Goal: Task Accomplishment & Management: Use online tool/utility

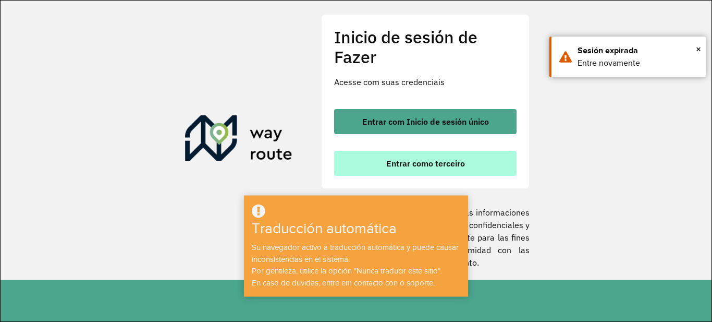
click at [460, 158] on font "Entrar como terceiro" at bounding box center [425, 163] width 79 height 10
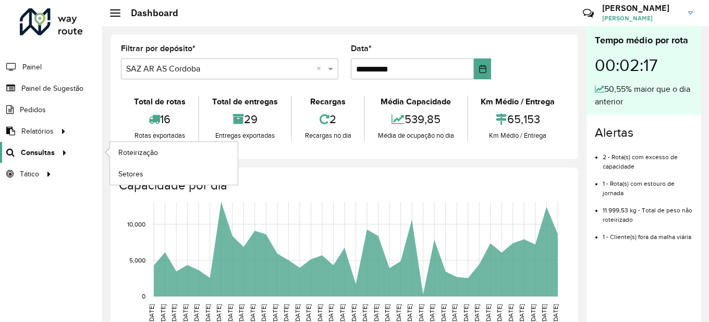
click at [42, 147] on span "Consultas" at bounding box center [38, 152] width 34 height 11
click at [125, 152] on span "Roteirização" at bounding box center [139, 152] width 42 height 11
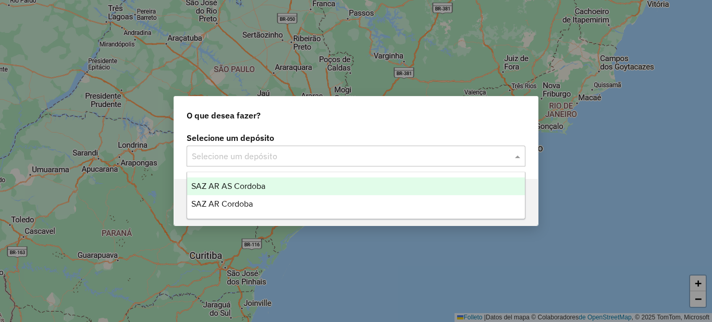
drag, startPoint x: 250, startPoint y: 160, endPoint x: 250, endPoint y: 175, distance: 15.6
click at [250, 160] on input "text" at bounding box center [346, 156] width 308 height 13
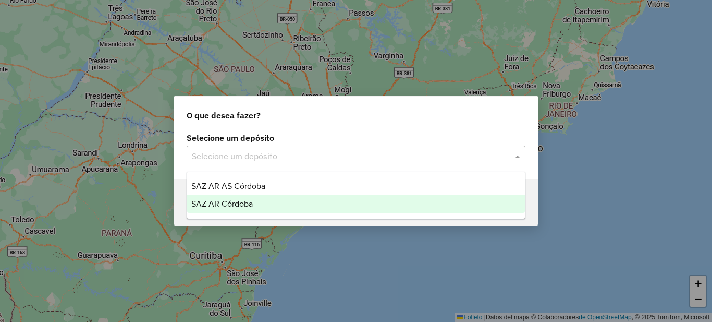
click at [228, 203] on font "SAZ AR Córdoba" at bounding box center [222, 203] width 62 height 9
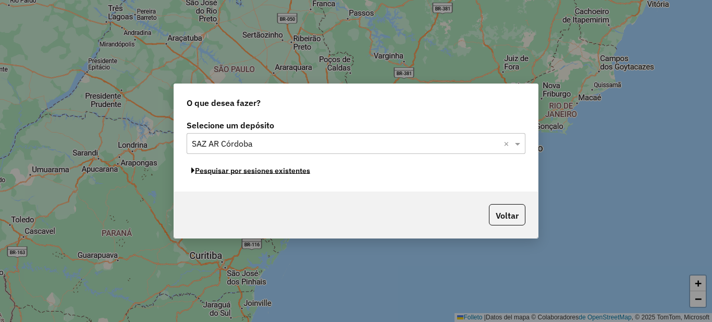
click at [276, 170] on font "Pesquisar por sesiones existentes" at bounding box center [252, 170] width 115 height 9
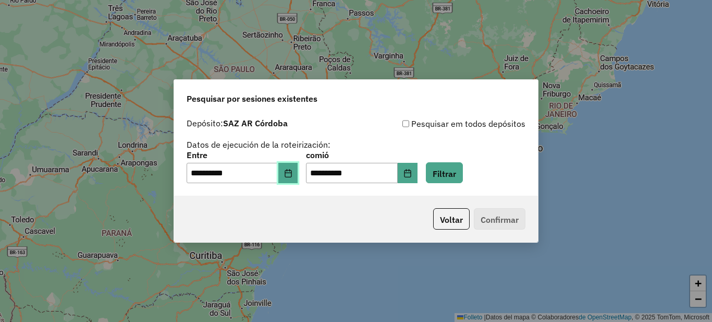
click at [292, 174] on icon "Elija fecha" at bounding box center [288, 173] width 8 height 8
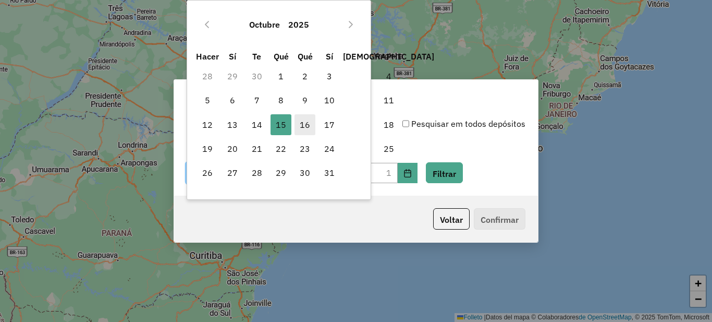
click at [308, 123] on font "16" at bounding box center [305, 124] width 10 height 10
type input "**********"
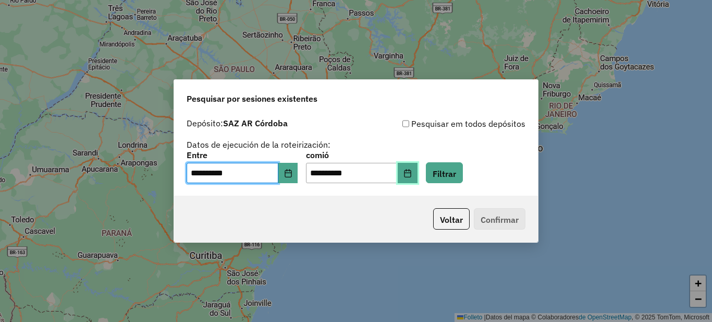
click at [412, 175] on icon "Elija fecha" at bounding box center [408, 173] width 8 height 8
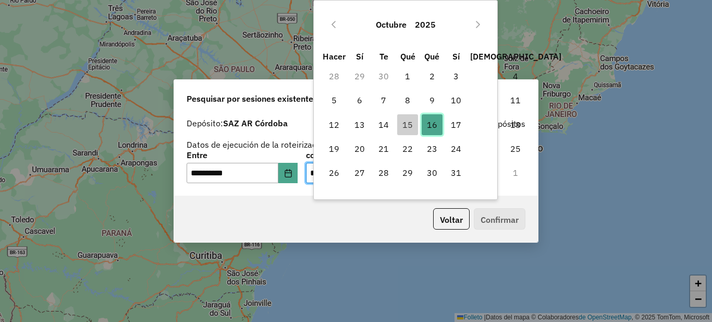
click at [431, 123] on font "16" at bounding box center [432, 124] width 10 height 10
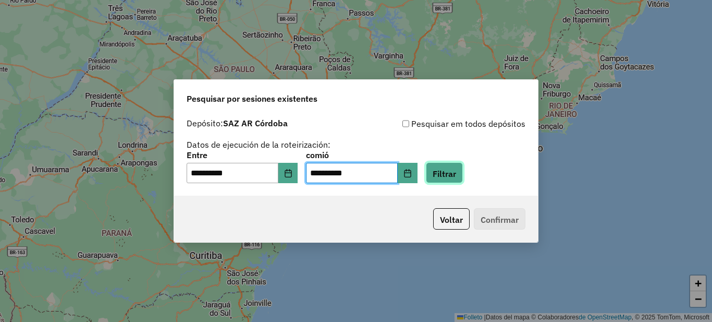
click at [456, 172] on font "Filtrar" at bounding box center [444, 173] width 23 height 10
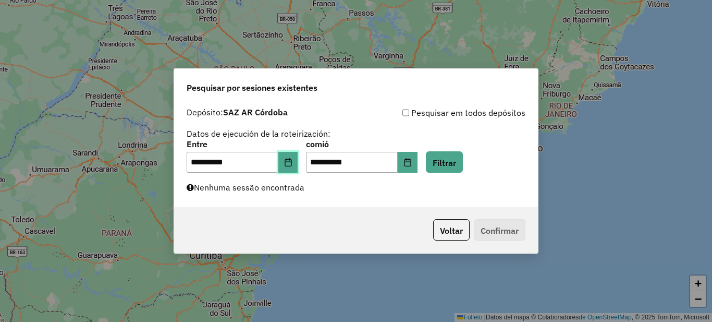
click at [292, 163] on icon "Elija fecha" at bounding box center [288, 162] width 8 height 8
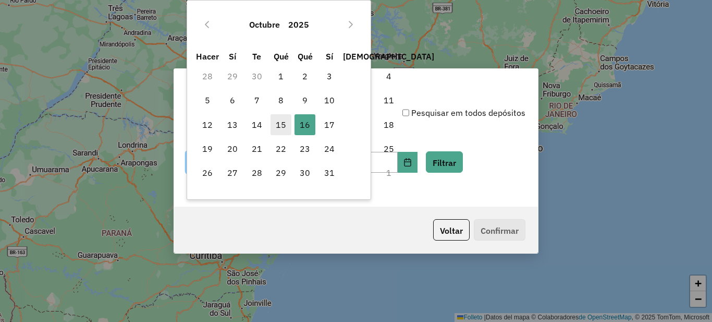
click at [283, 126] on font "15" at bounding box center [281, 124] width 10 height 10
type input "**********"
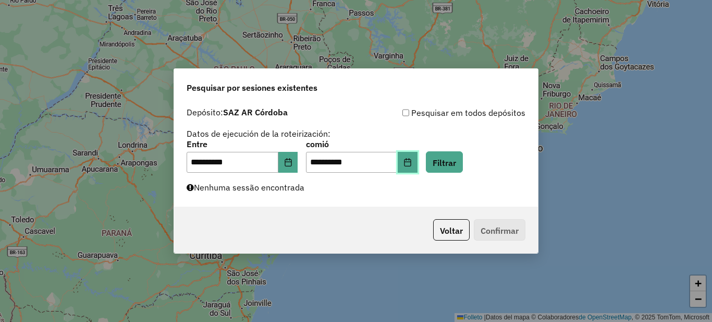
click at [418, 168] on button "Elija fecha" at bounding box center [408, 162] width 20 height 21
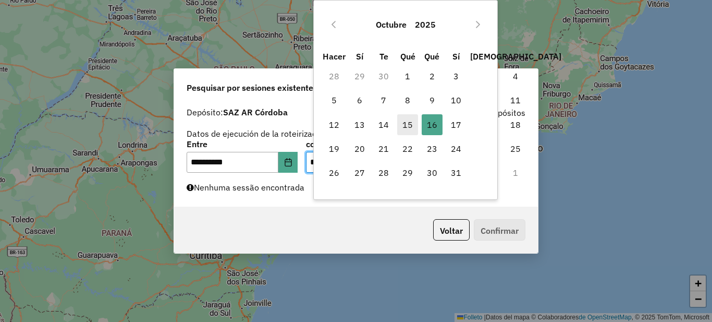
click at [408, 127] on font "15" at bounding box center [407, 124] width 10 height 10
type input "**********"
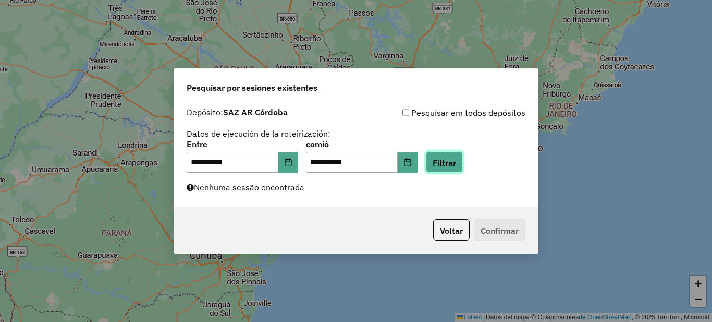
click at [456, 163] on font "Filtrar" at bounding box center [444, 162] width 23 height 10
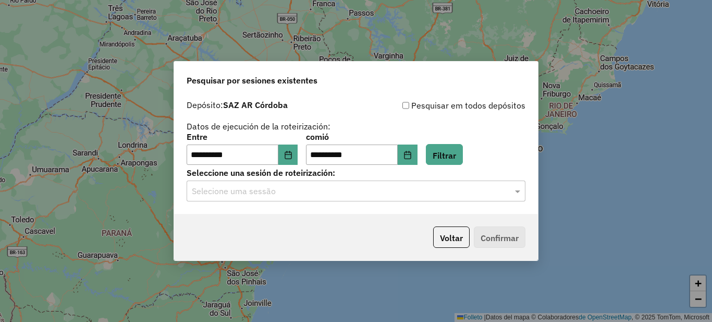
click at [252, 192] on input "text" at bounding box center [346, 191] width 308 height 13
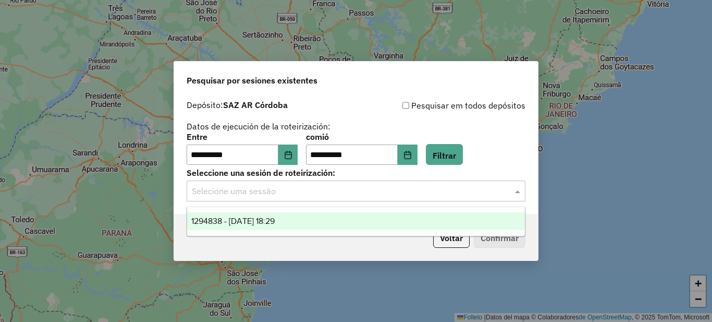
click at [246, 223] on font "1294838 - 15/10/2025 18:29" at bounding box center [232, 220] width 83 height 9
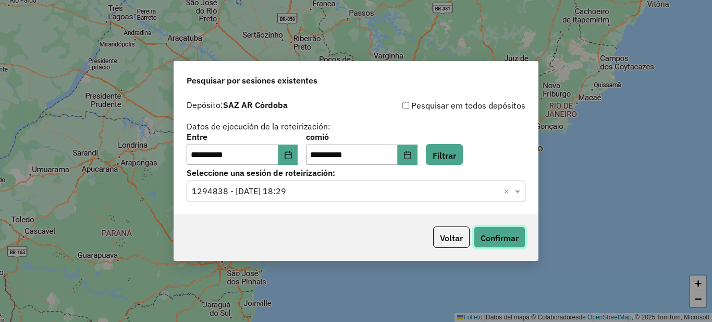
click at [507, 241] on font "Confirmar" at bounding box center [500, 238] width 38 height 10
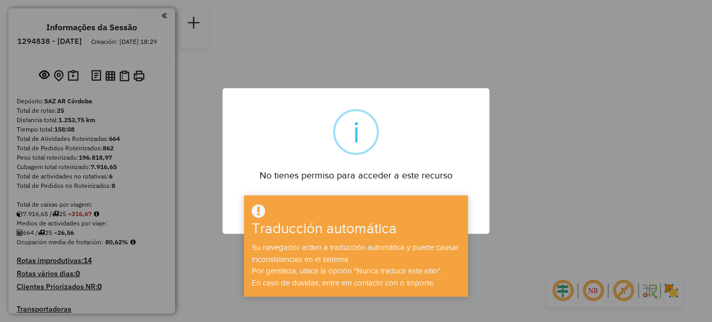
click at [588, 124] on div "× i No tienes permiso para acceder a este recurso DE ACUERDO No Cancel" at bounding box center [356, 161] width 712 height 322
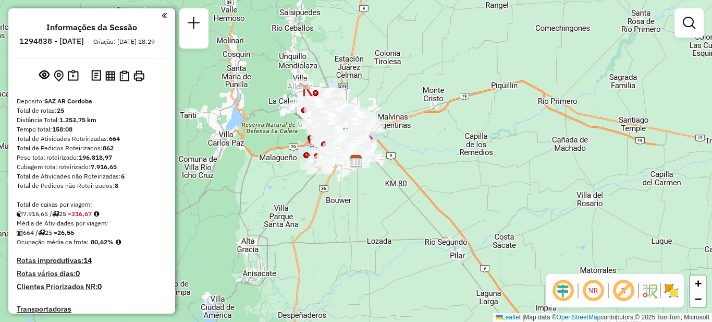
click at [415, 168] on div "Janela de atendimento Grade de atendimento Capacidade Transportadoras Veículos …" at bounding box center [356, 161] width 712 height 322
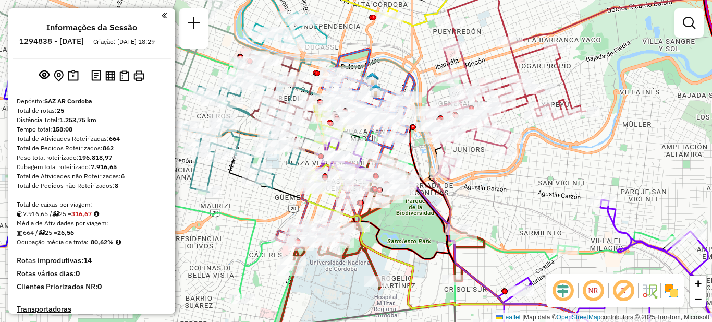
drag, startPoint x: 405, startPoint y: 193, endPoint x: 416, endPoint y: 204, distance: 15.1
click at [417, 216] on div "Janela de atendimento Grade de atendimento Capacidade Transportadoras Veículos …" at bounding box center [356, 161] width 712 height 322
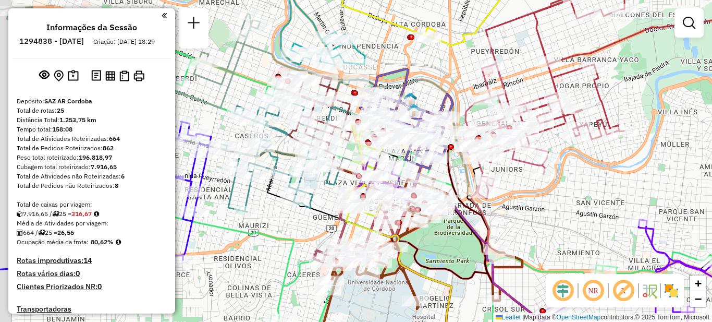
drag, startPoint x: 457, startPoint y: 237, endPoint x: 473, endPoint y: 236, distance: 16.2
click at [471, 242] on div "Janela de atendimento Grade de atendimento Capacidade Transportadoras Veículos …" at bounding box center [356, 161] width 712 height 322
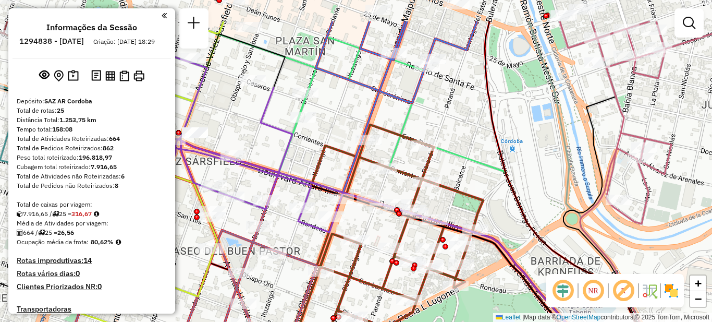
drag, startPoint x: 470, startPoint y: 89, endPoint x: 496, endPoint y: 225, distance: 138.0
click at [502, 233] on div "Janela de atendimento Grade de atendimento Capacidade Transportadoras Veículos …" at bounding box center [356, 161] width 712 height 322
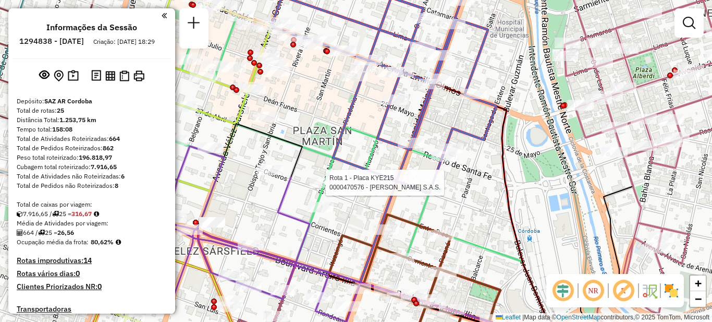
select select "**********"
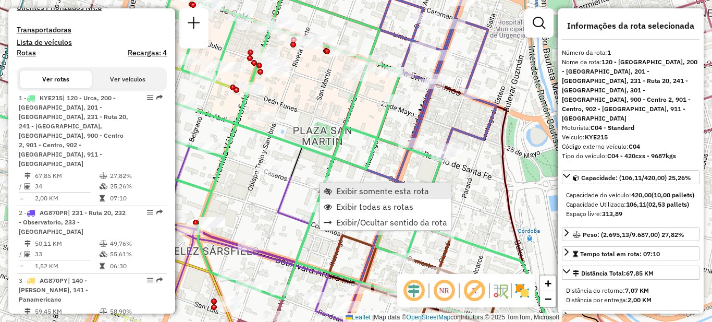
scroll to position [371, 0]
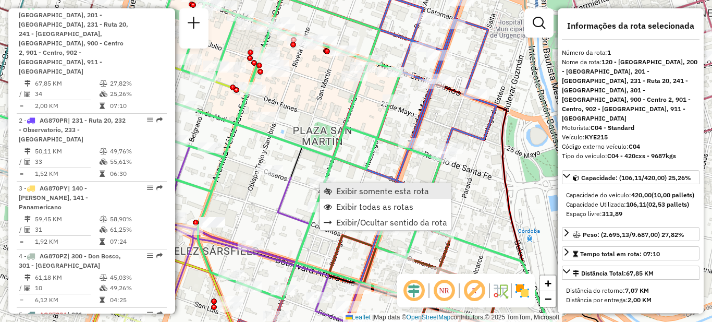
click at [368, 193] on span "Exibir somente esta rota" at bounding box center [382, 191] width 93 height 8
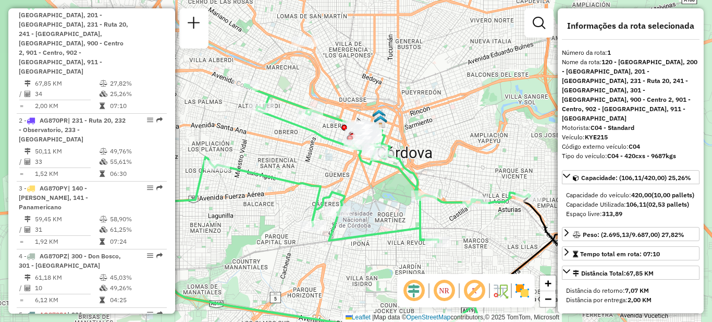
drag, startPoint x: 357, startPoint y: 142, endPoint x: 331, endPoint y: 164, distance: 34.0
click at [353, 186] on div "Janela de atendimento Grade de atendimento Capacidade Transportadoras Veículos …" at bounding box center [356, 161] width 712 height 322
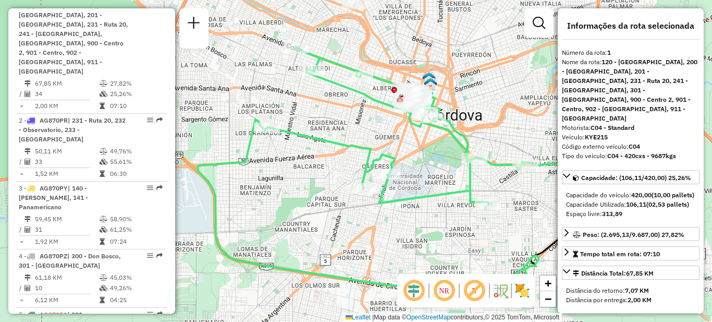
drag, startPoint x: 459, startPoint y: 139, endPoint x: 506, endPoint y: 102, distance: 59.8
click at [506, 102] on div "Janela de atendimento Grade de atendimento Capacidade Transportadoras Veículos …" at bounding box center [356, 161] width 712 height 322
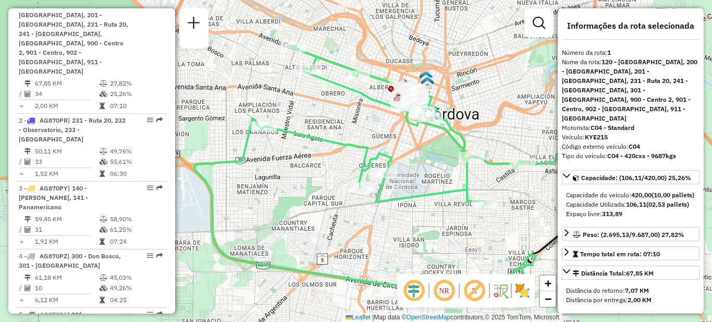
click at [532, 74] on div "Janela de atendimento Grade de atendimento Capacidade Transportadoras Veículos …" at bounding box center [356, 161] width 712 height 322
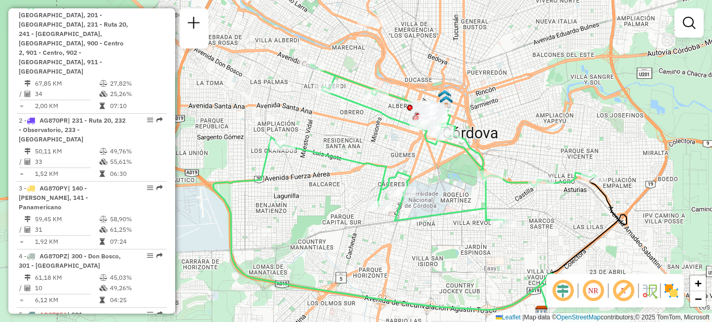
drag, startPoint x: 420, startPoint y: 202, endPoint x: 439, endPoint y: 221, distance: 26.5
click at [439, 221] on icon at bounding box center [439, 143] width 313 height 158
drag, startPoint x: 554, startPoint y: 222, endPoint x: 507, endPoint y: 206, distance: 49.5
click at [507, 206] on div "Janela de atendimento Grade de atendimento Capacidade Transportadoras Veículos …" at bounding box center [356, 161] width 712 height 322
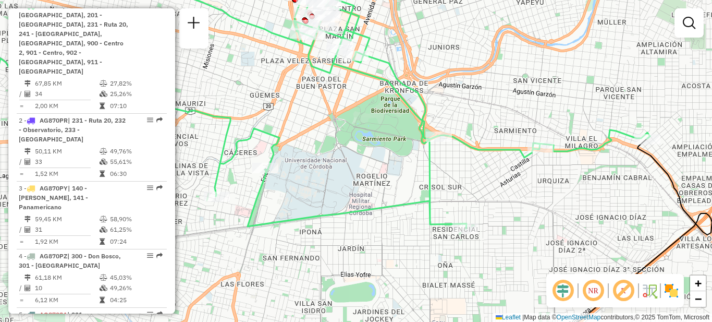
drag, startPoint x: 504, startPoint y: 201, endPoint x: 564, endPoint y: 223, distance: 63.7
click at [564, 223] on div "Janela de atendimento Grade de atendimento Capacidade Transportadoras Veículos …" at bounding box center [356, 161] width 712 height 322
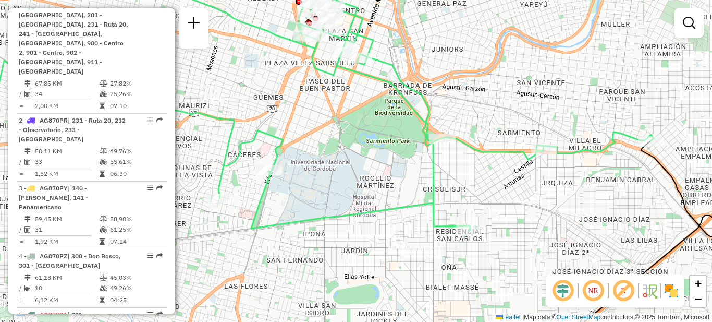
drag, startPoint x: 463, startPoint y: 178, endPoint x: 479, endPoint y: 170, distance: 17.3
click at [481, 177] on div "Janela de atendimento Grade de atendimento Capacidade Transportadoras Veículos …" at bounding box center [356, 161] width 712 height 322
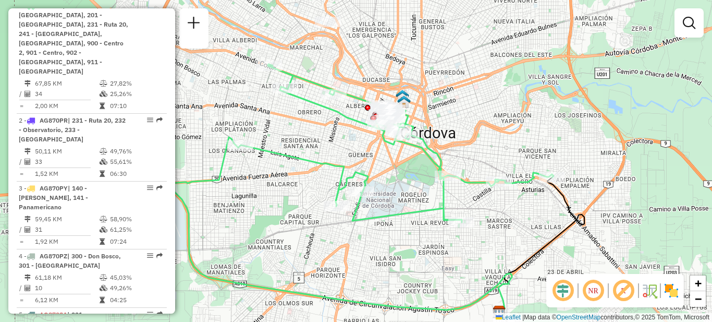
drag, startPoint x: 398, startPoint y: 190, endPoint x: 416, endPoint y: 203, distance: 22.4
click at [416, 203] on div "Janela de atendimento Grade de atendimento Capacidade Transportadoras Veículos …" at bounding box center [356, 161] width 712 height 322
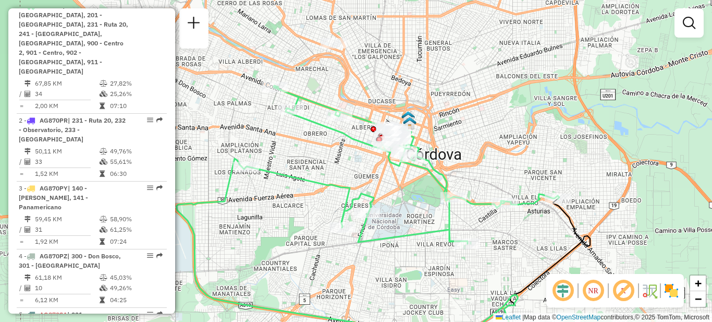
drag, startPoint x: 498, startPoint y: 208, endPoint x: 504, endPoint y: 229, distance: 22.1
click at [504, 229] on div "Janela de atendimento Grade de atendimento Capacidade Transportadoras Veículos …" at bounding box center [356, 161] width 712 height 322
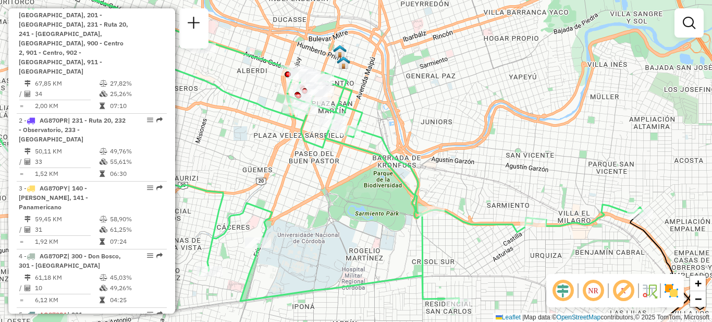
drag, startPoint x: 519, startPoint y: 205, endPoint x: 461, endPoint y: 128, distance: 96.8
click at [461, 128] on div "Janela de atendimento Grade de atendimento Capacidade Transportadoras Veículos …" at bounding box center [356, 161] width 712 height 322
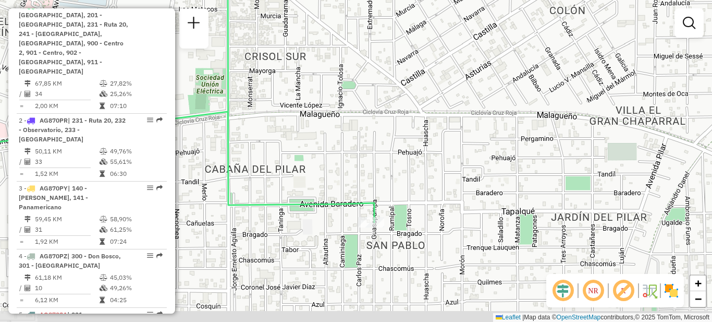
drag, startPoint x: 408, startPoint y: 223, endPoint x: 411, endPoint y: 209, distance: 15.0
click at [411, 209] on div "Janela de atendimento Grade de atendimento Capacidade Transportadoras Veículos …" at bounding box center [356, 161] width 712 height 322
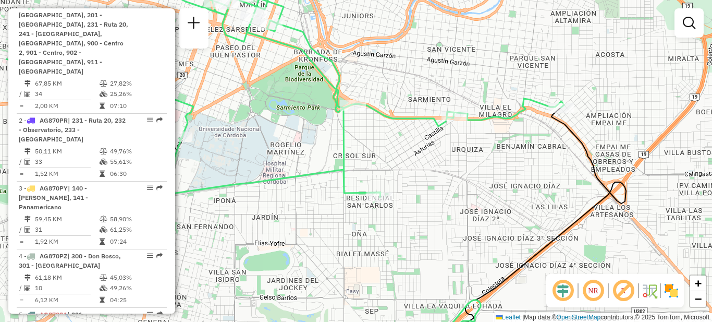
drag, startPoint x: 358, startPoint y: 175, endPoint x: 429, endPoint y: 178, distance: 71.0
click at [433, 179] on div "Janela de atendimento Grade de atendimento Capacidade Transportadoras Veículos …" at bounding box center [356, 161] width 712 height 322
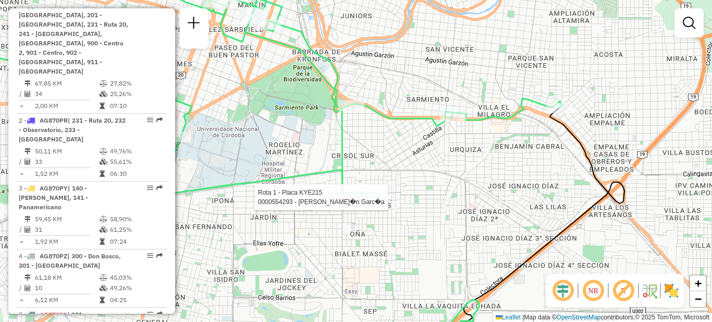
select select "**********"
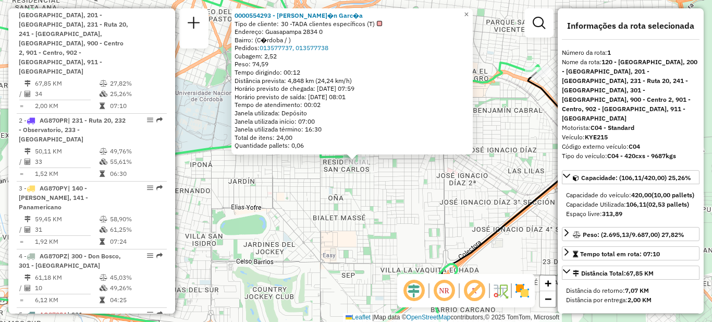
click at [374, 197] on div "0000554293 - [PERSON_NAME]�n Garc�a Tipo de cliente: 30 -TADA clientes específi…" at bounding box center [356, 161] width 712 height 322
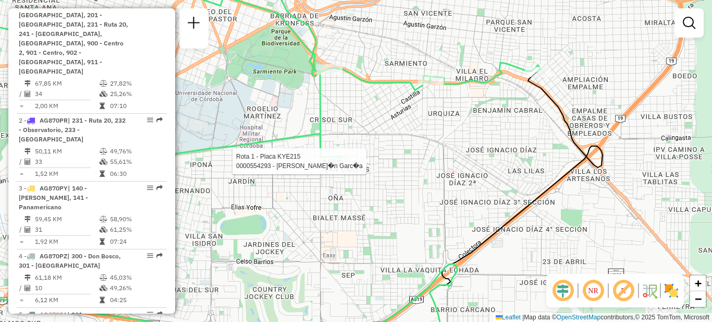
select select "**********"
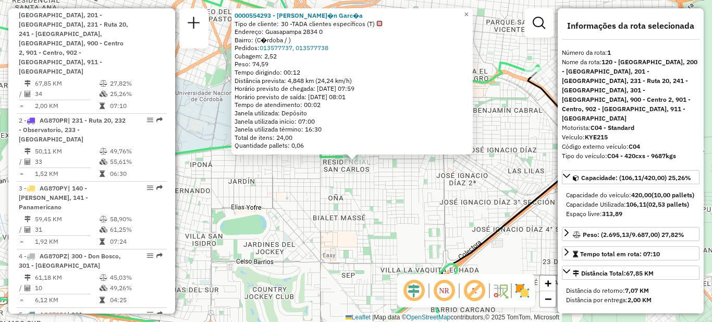
click at [424, 184] on div "0000554293 - [PERSON_NAME]�n Garc�a Tipo de cliente: 30 -TADA clientes específi…" at bounding box center [356, 161] width 712 height 322
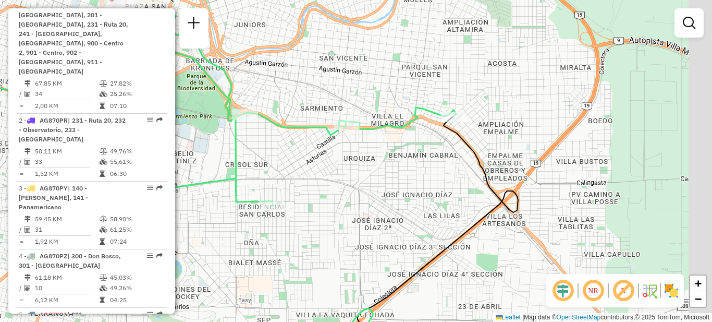
drag, startPoint x: 463, startPoint y: 173, endPoint x: 379, endPoint y: 218, distance: 95.6
click at [379, 218] on div "Janela de atendimento Grade de atendimento Capacidade Transportadoras Veículos …" at bounding box center [356, 161] width 712 height 322
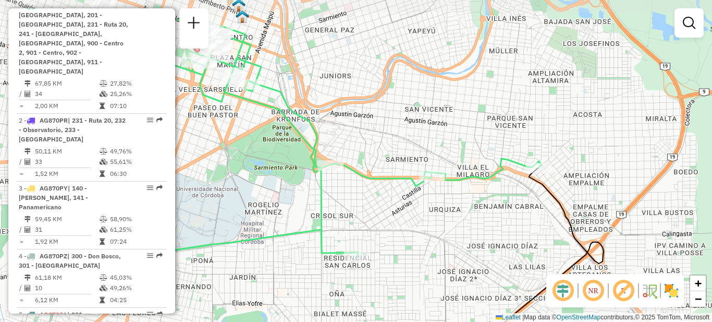
drag, startPoint x: 316, startPoint y: 150, endPoint x: 379, endPoint y: 157, distance: 63.0
click at [402, 201] on div "Janela de atendimento Grade de atendimento Capacidade Transportadoras Veículos …" at bounding box center [356, 161] width 712 height 322
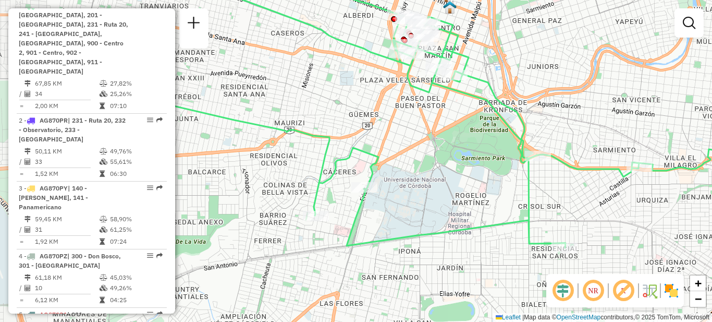
drag, startPoint x: 342, startPoint y: 148, endPoint x: 548, endPoint y: 138, distance: 206.1
click at [548, 138] on div "Janela de atendimento Grade de atendimento Capacidade Transportadoras Veículos …" at bounding box center [356, 161] width 712 height 322
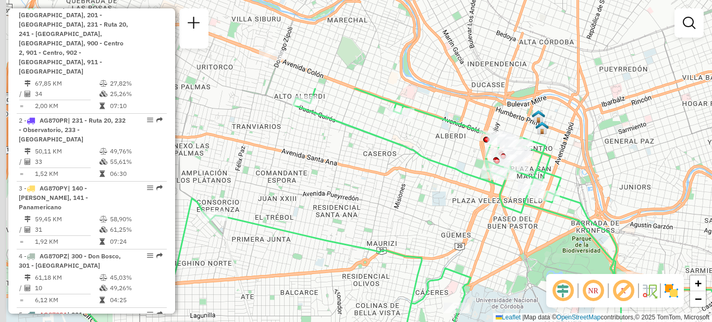
drag, startPoint x: 324, startPoint y: 94, endPoint x: 420, endPoint y: 217, distance: 155.9
click at [420, 217] on div "Janela de atendimento Grade de atendimento Capacidade Transportadoras Veículos …" at bounding box center [356, 161] width 712 height 322
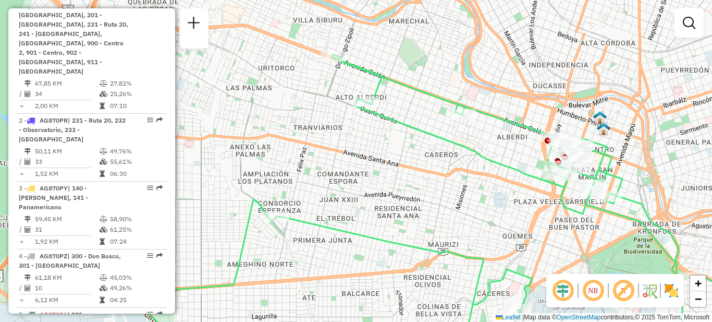
drag, startPoint x: 327, startPoint y: 202, endPoint x: 395, endPoint y: 188, distance: 68.7
click at [395, 188] on div "Janela de atendimento Grade de atendimento Capacidade Transportadoras Veículos …" at bounding box center [356, 161] width 712 height 322
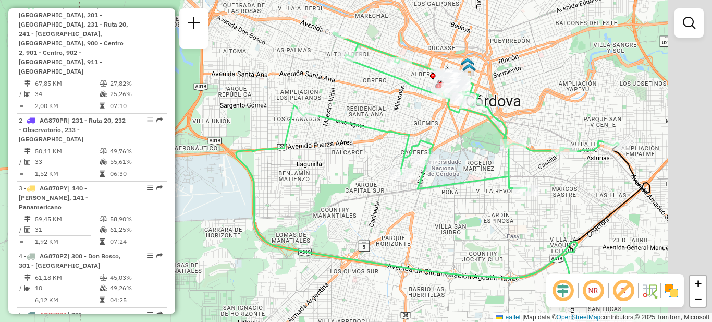
drag, startPoint x: 507, startPoint y: 142, endPoint x: 407, endPoint y: 108, distance: 105.5
click at [407, 108] on div "Janela de atendimento Grade de atendimento Capacidade Transportadoras Veículos …" at bounding box center [356, 161] width 712 height 322
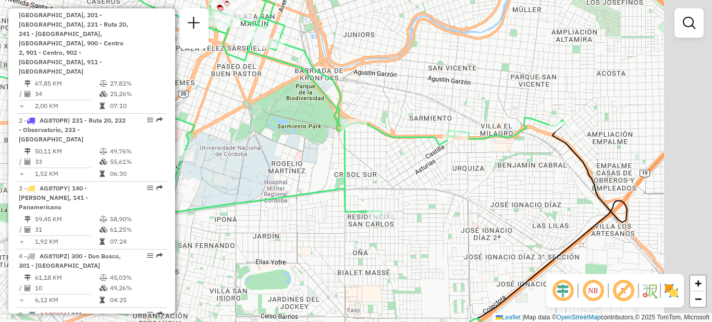
drag, startPoint x: 591, startPoint y: 129, endPoint x: 484, endPoint y: 97, distance: 111.0
click at [484, 97] on div "Janela de atendimento Grade de atendimento Capacidade Transportadoras Veículos …" at bounding box center [356, 161] width 712 height 322
